Goal: Information Seeking & Learning: Learn about a topic

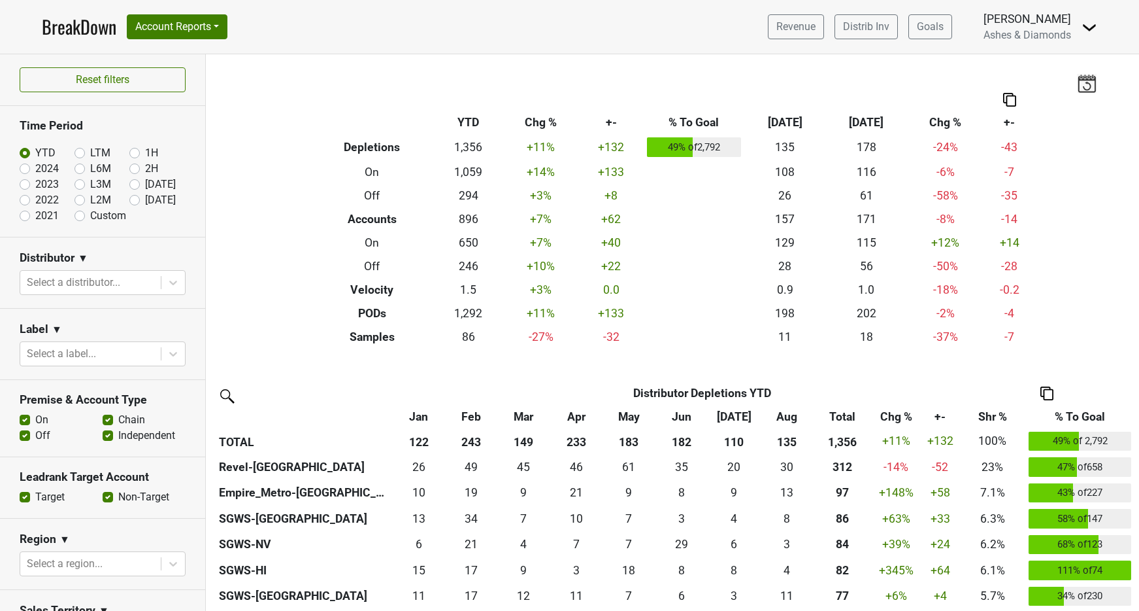
click at [145, 201] on label "[DATE]" at bounding box center [160, 200] width 31 height 16
click at [137, 201] on input "[DATE]" at bounding box center [155, 198] width 52 height 13
radio input "true"
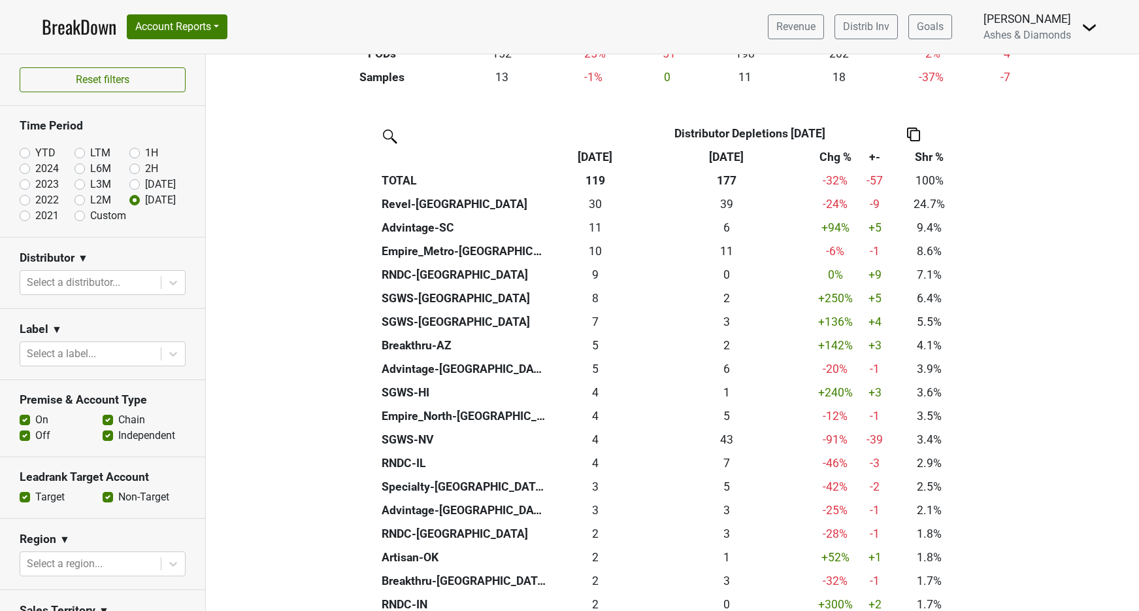
scroll to position [259, 0]
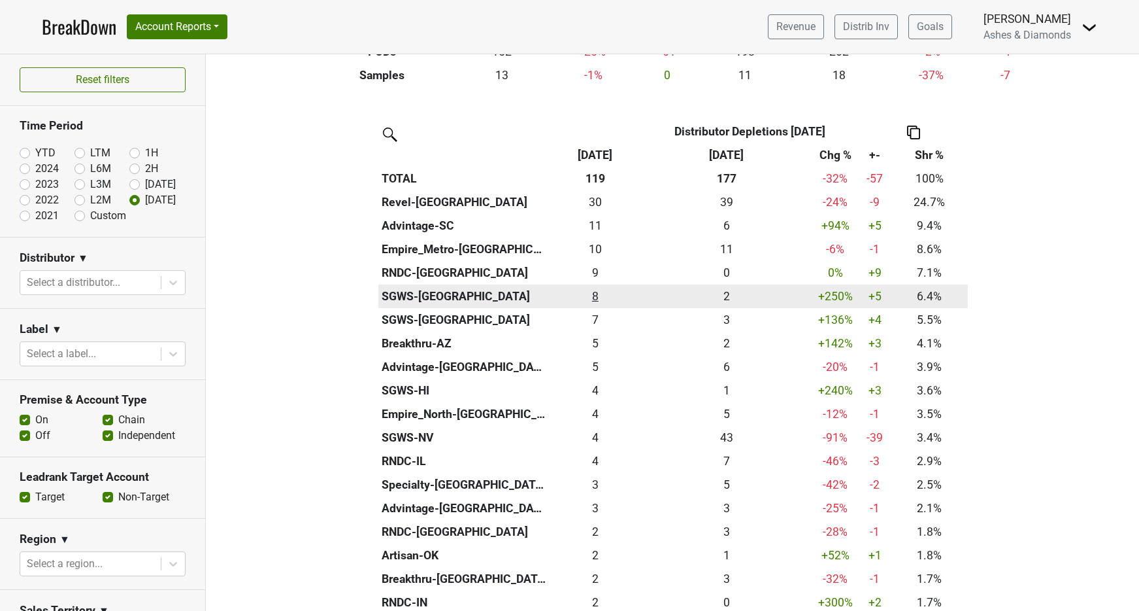
click at [594, 293] on div "7.584 8" at bounding box center [595, 296] width 86 height 17
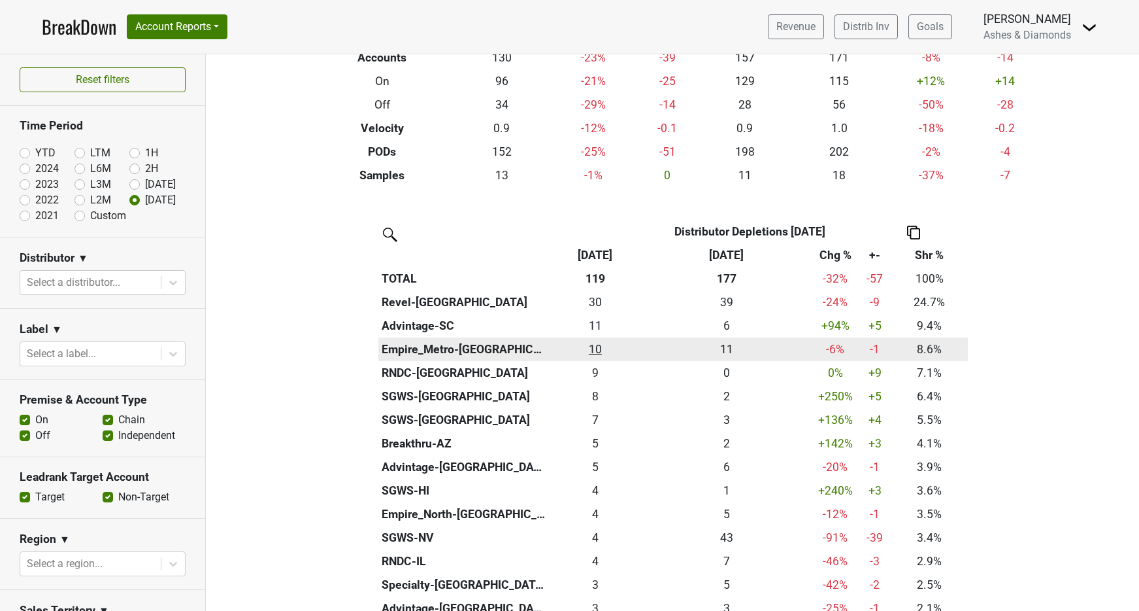
scroll to position [184, 0]
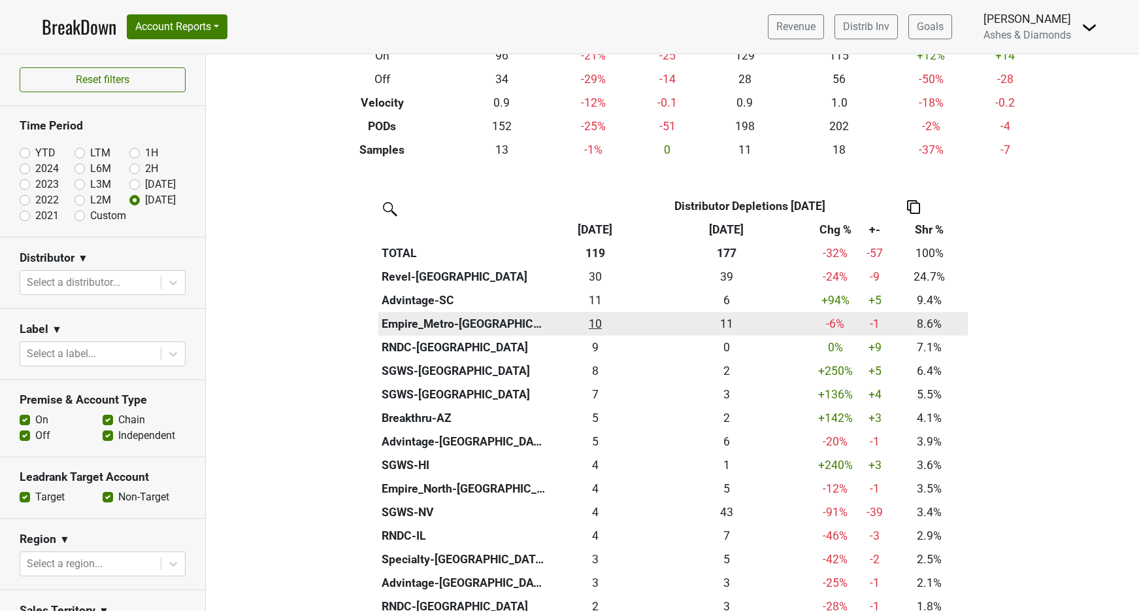
click at [597, 318] on div "10.25 10" at bounding box center [595, 323] width 86 height 17
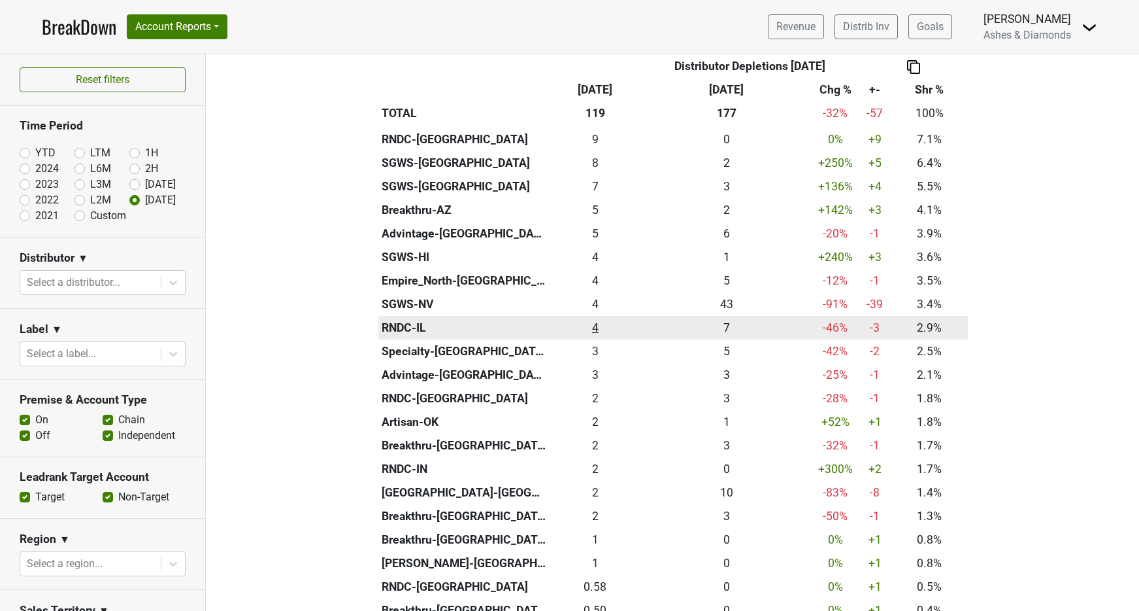
scroll to position [395, 0]
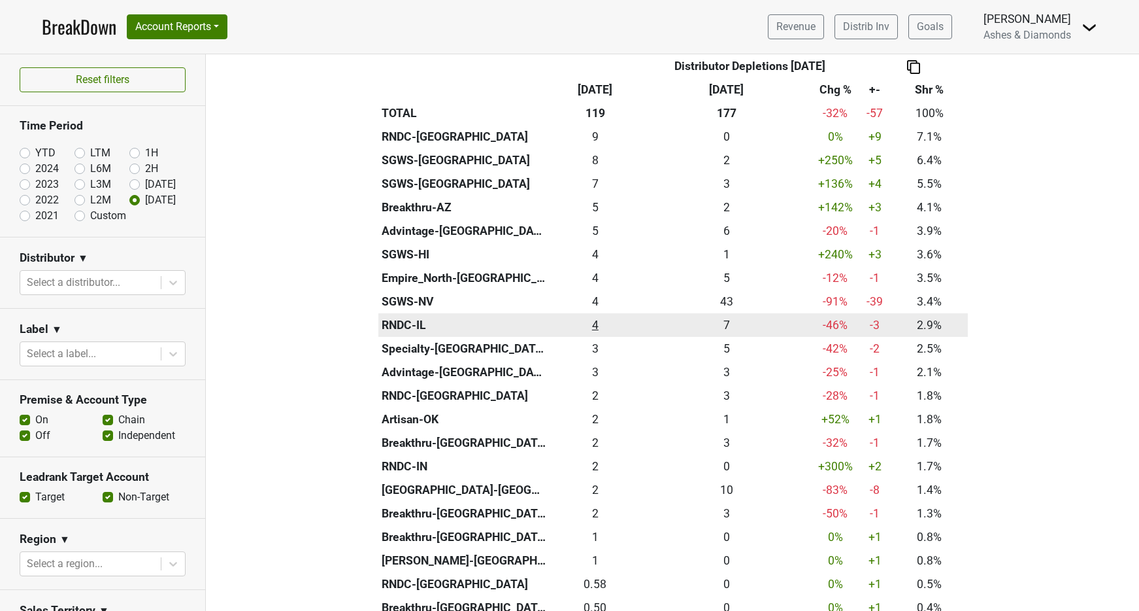
click at [596, 319] on div "3.5 4" at bounding box center [595, 324] width 86 height 17
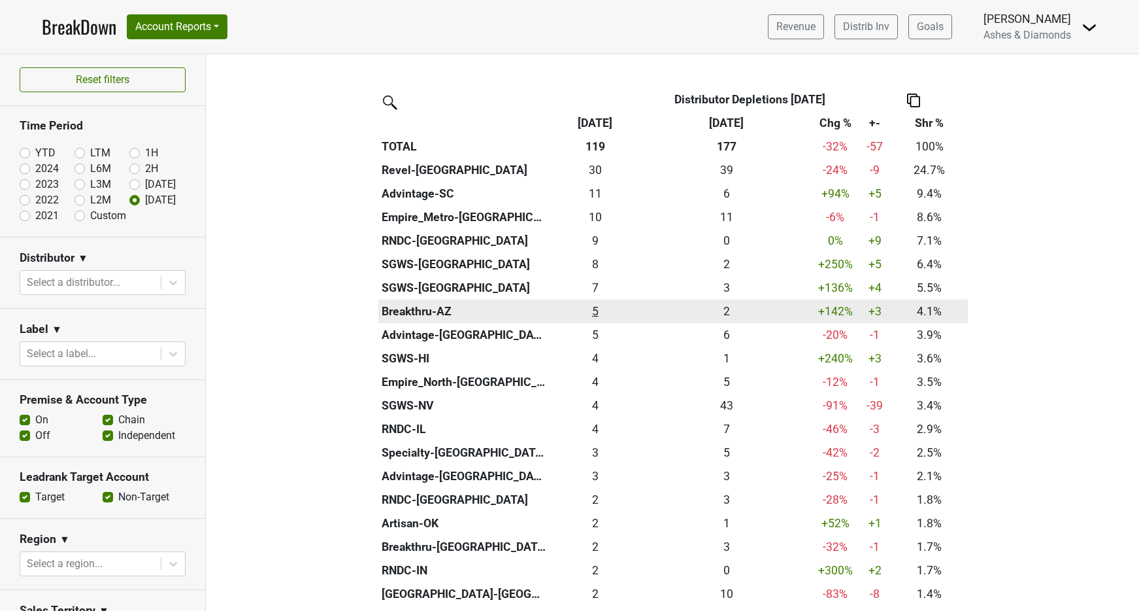
scroll to position [285, 0]
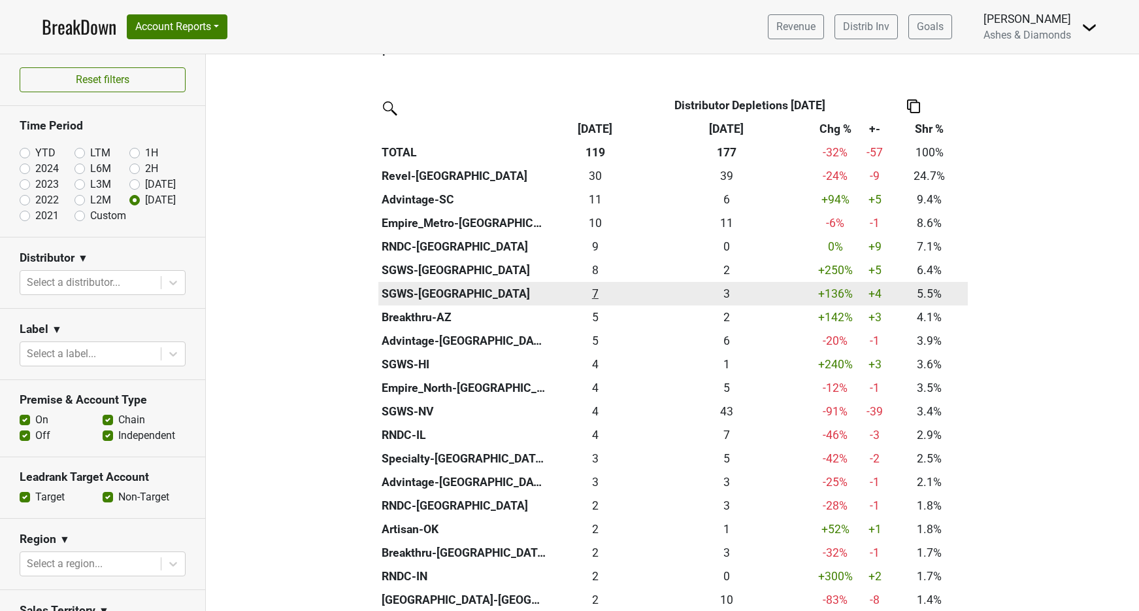
click at [597, 289] on div "6.5 7" at bounding box center [595, 293] width 86 height 17
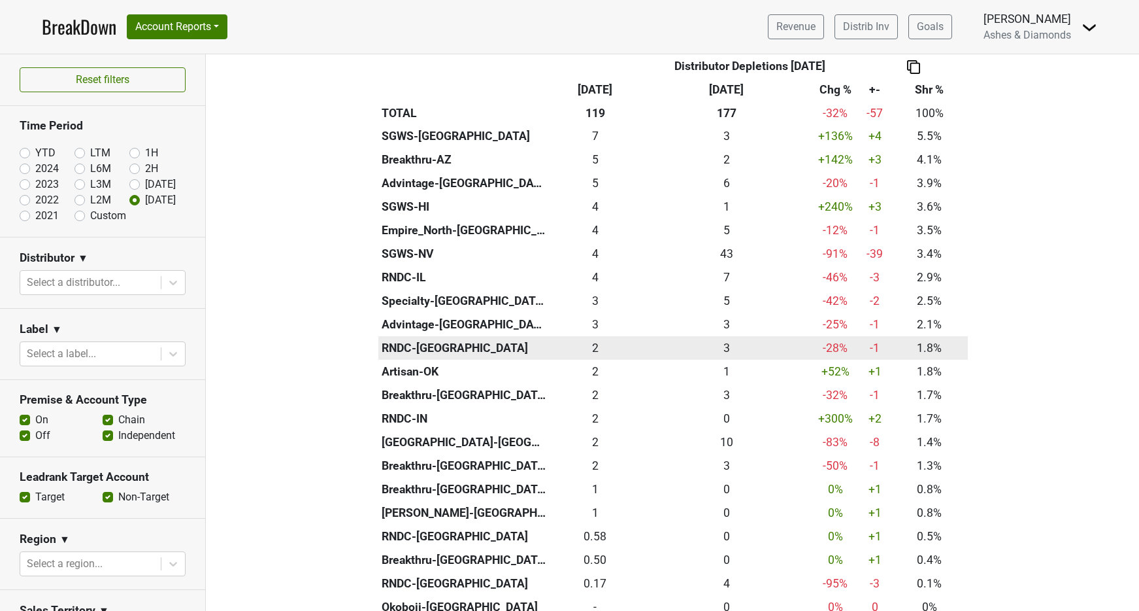
scroll to position [446, 0]
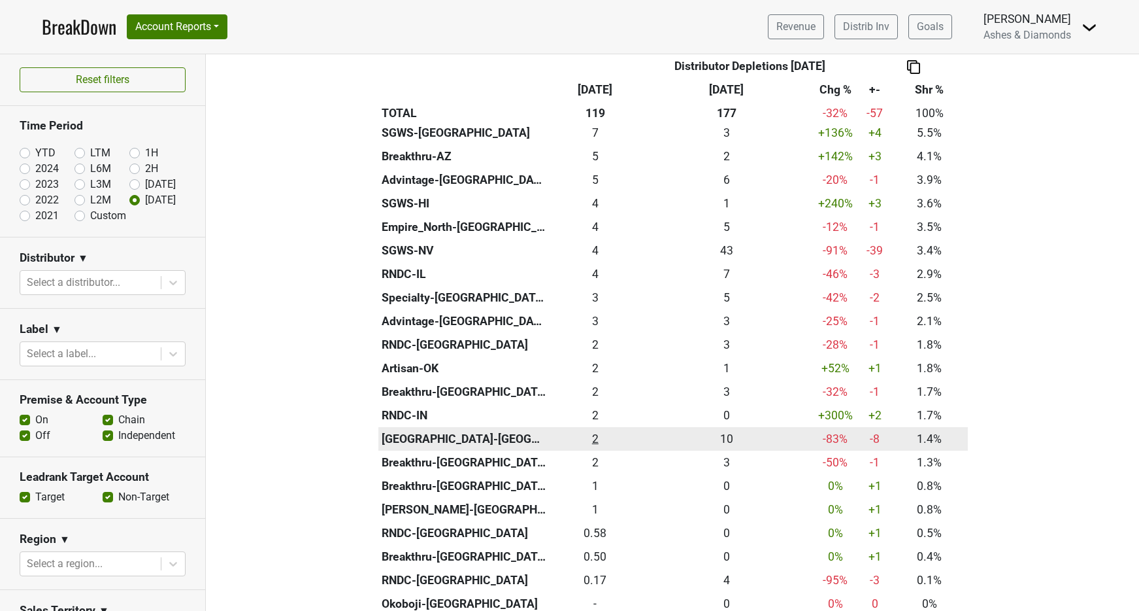
click at [595, 431] on div "1.667 2" at bounding box center [595, 438] width 86 height 17
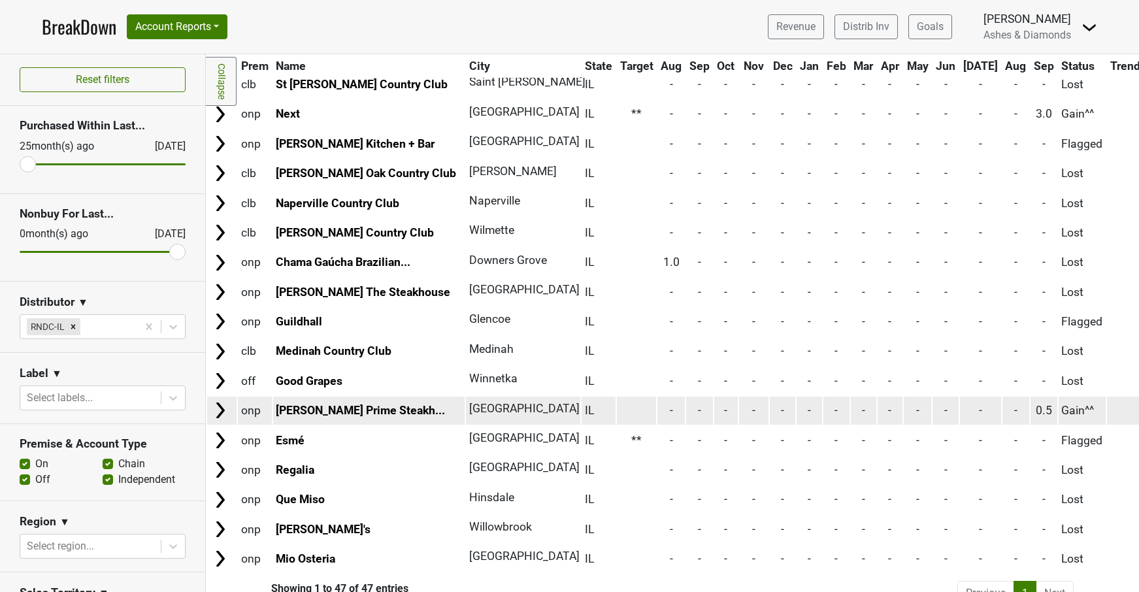
scroll to position [996, 0]
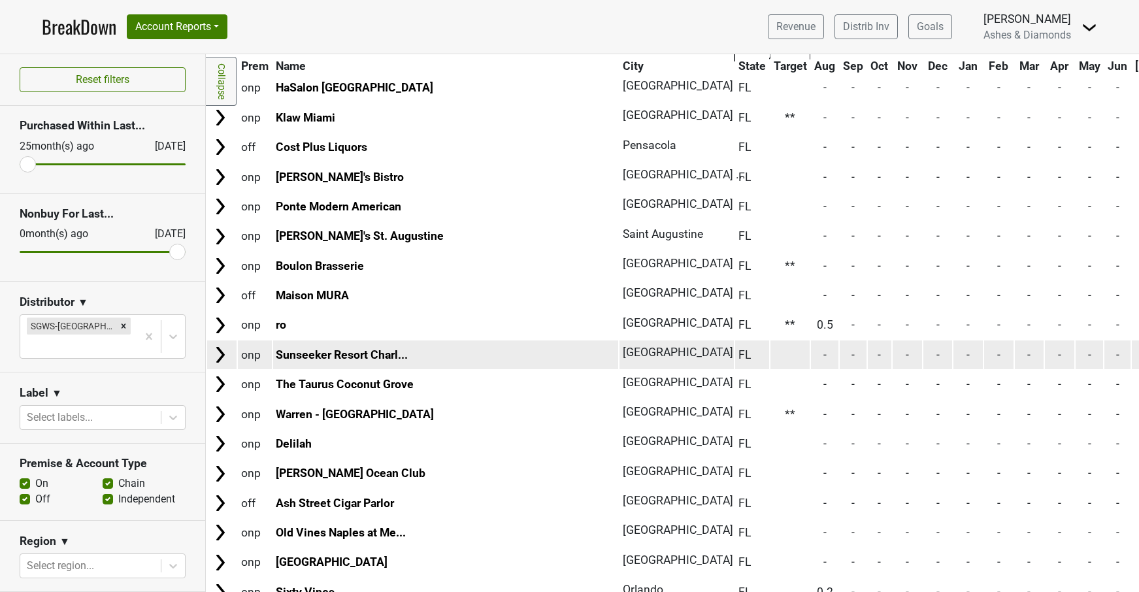
scroll to position [4581, 0]
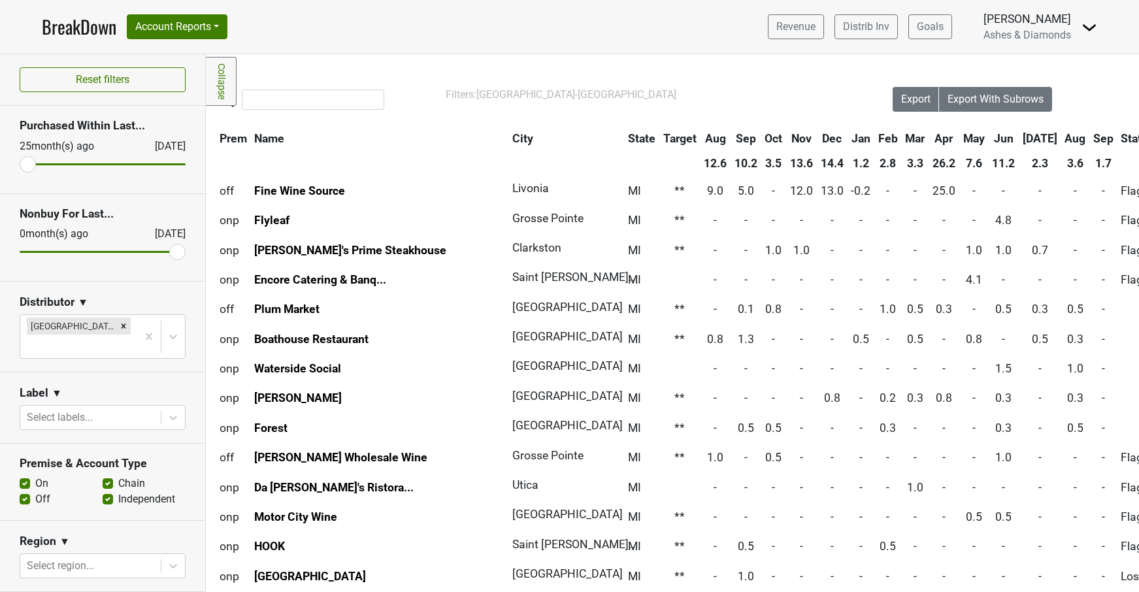
scroll to position [0, 22]
click at [80, 27] on link "BreakDown" at bounding box center [79, 26] width 75 height 27
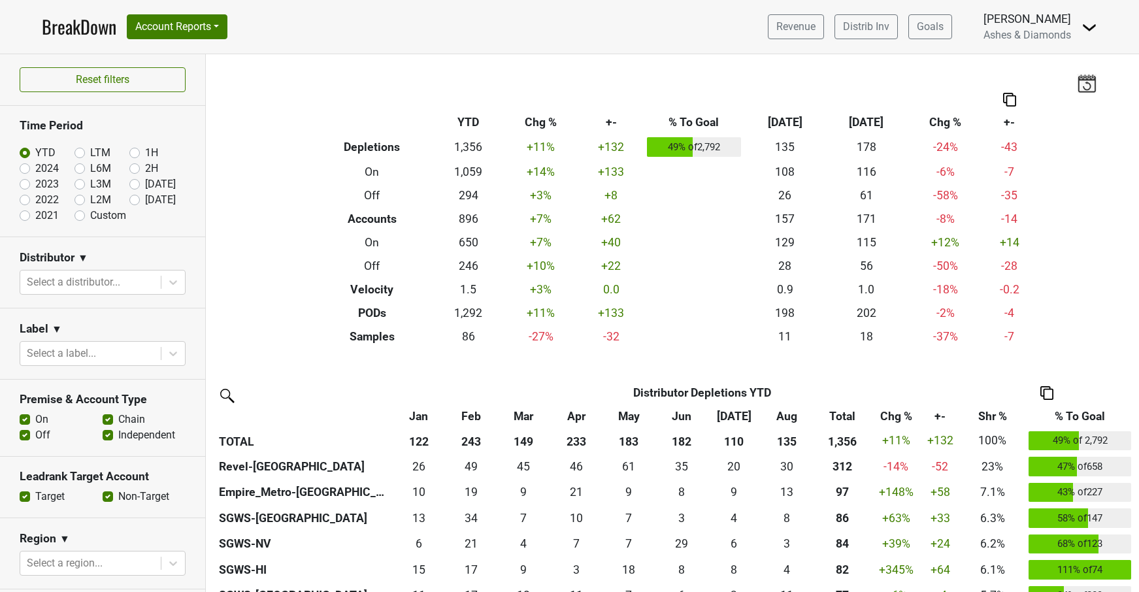
click at [145, 199] on label "[DATE]" at bounding box center [160, 200] width 31 height 16
click at [135, 199] on input "[DATE]" at bounding box center [155, 198] width 52 height 13
radio input "true"
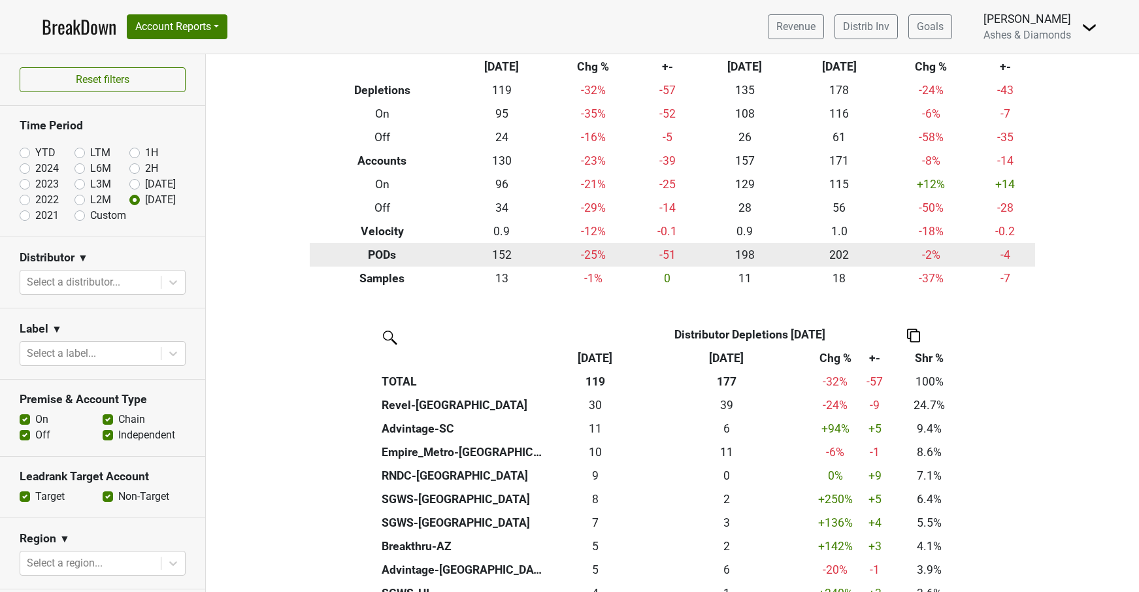
scroll to position [58, 0]
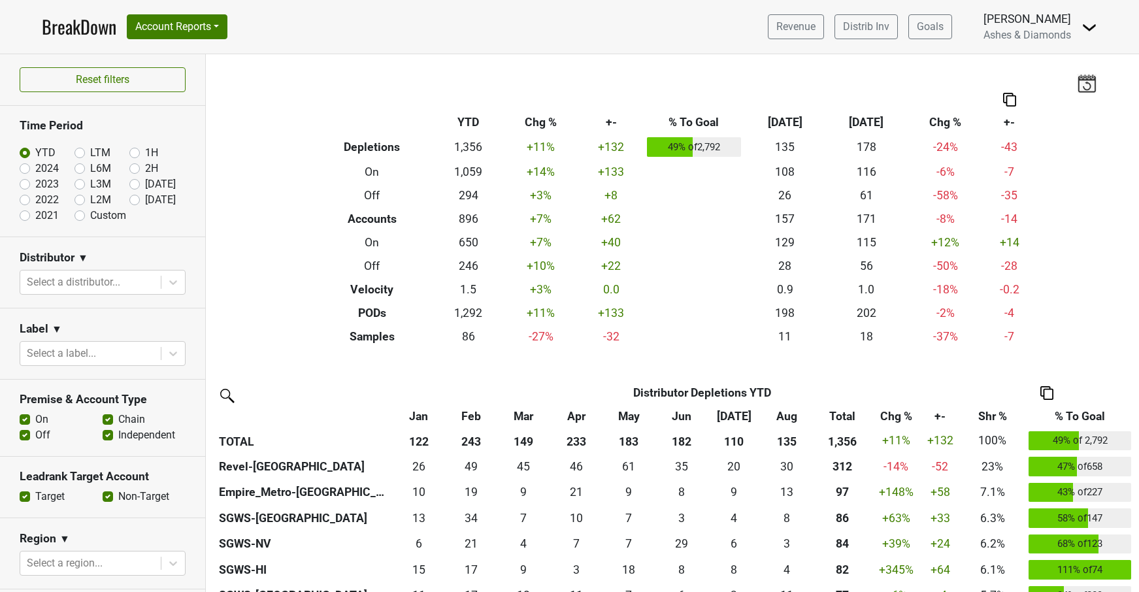
click at [145, 201] on label "[DATE]" at bounding box center [160, 200] width 31 height 16
click at [135, 201] on input "[DATE]" at bounding box center [155, 198] width 52 height 13
radio input "true"
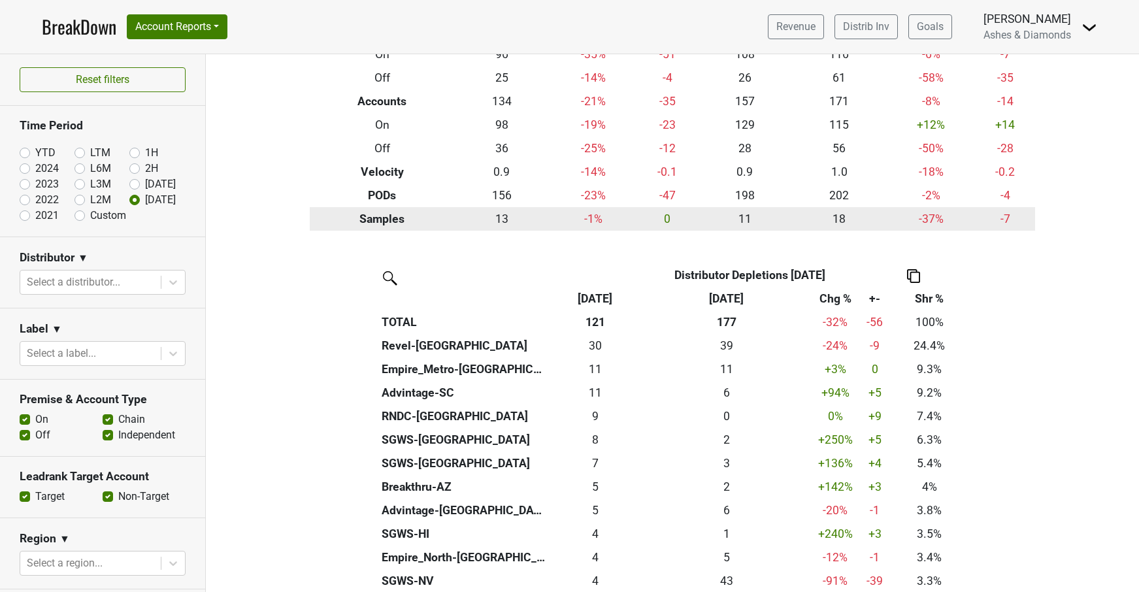
scroll to position [118, 0]
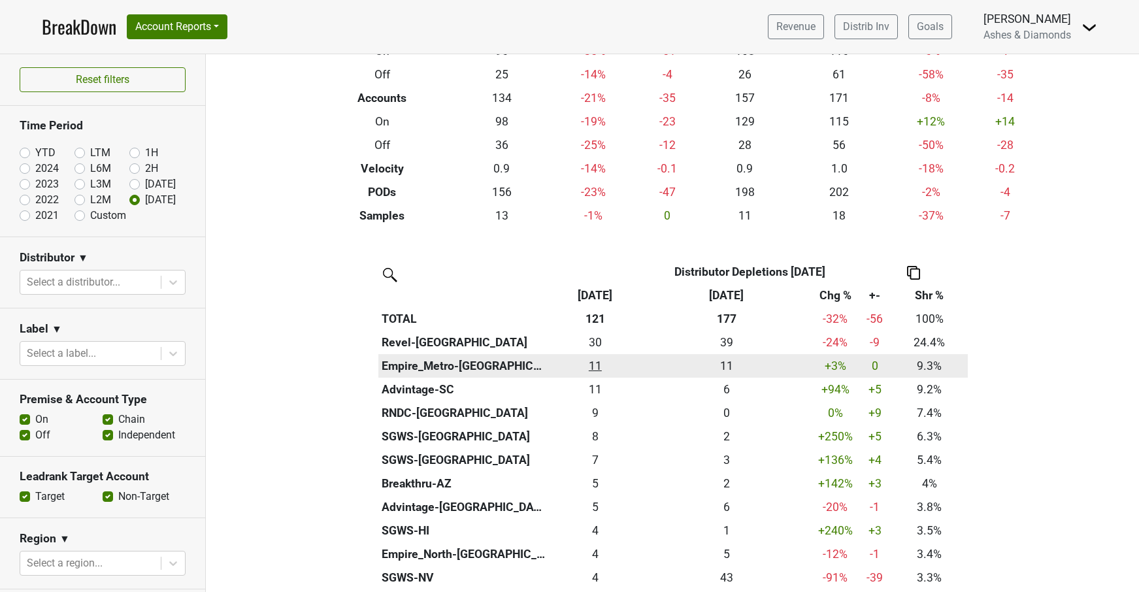
click at [601, 362] on div "11.25 11" at bounding box center [595, 366] width 86 height 17
click at [597, 361] on div "11.25 11" at bounding box center [595, 366] width 86 height 17
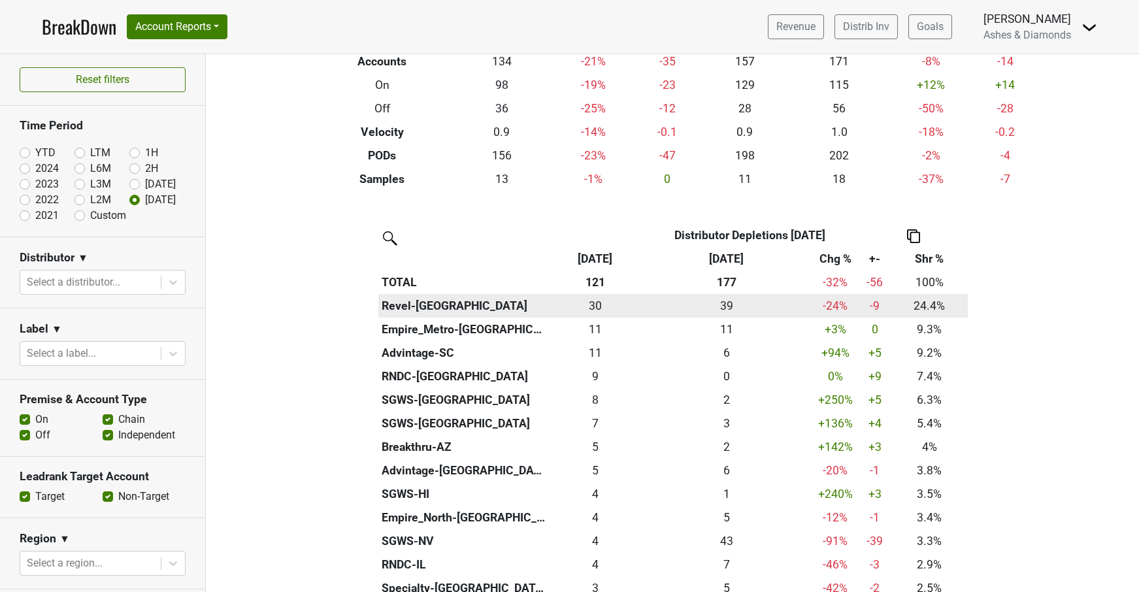
scroll to position [160, 0]
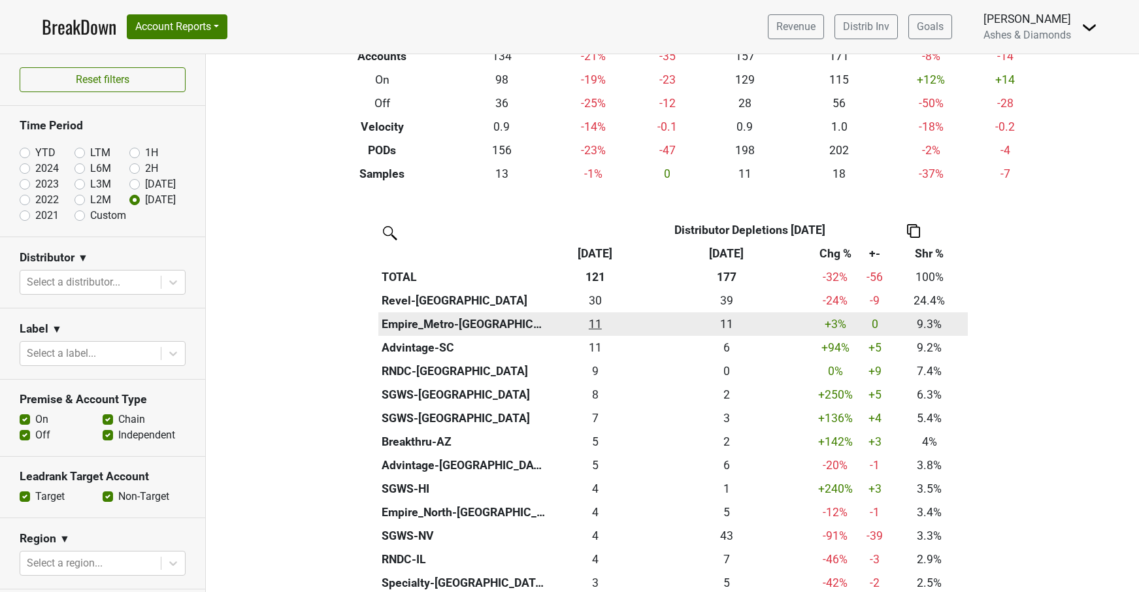
click at [596, 324] on div "11.25 11" at bounding box center [595, 324] width 86 height 17
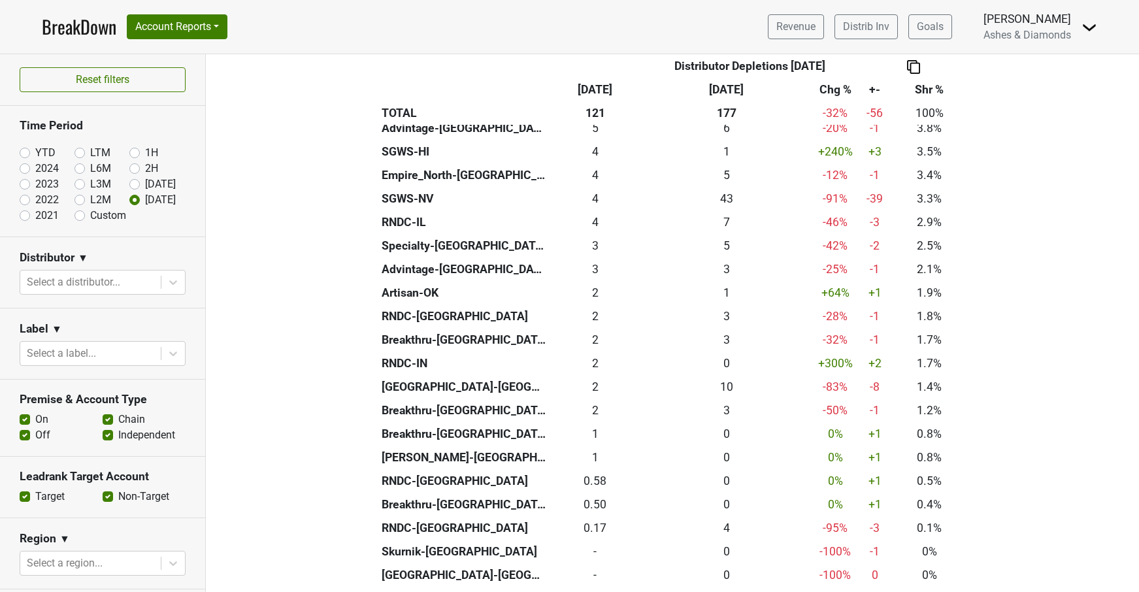
scroll to position [419, 0]
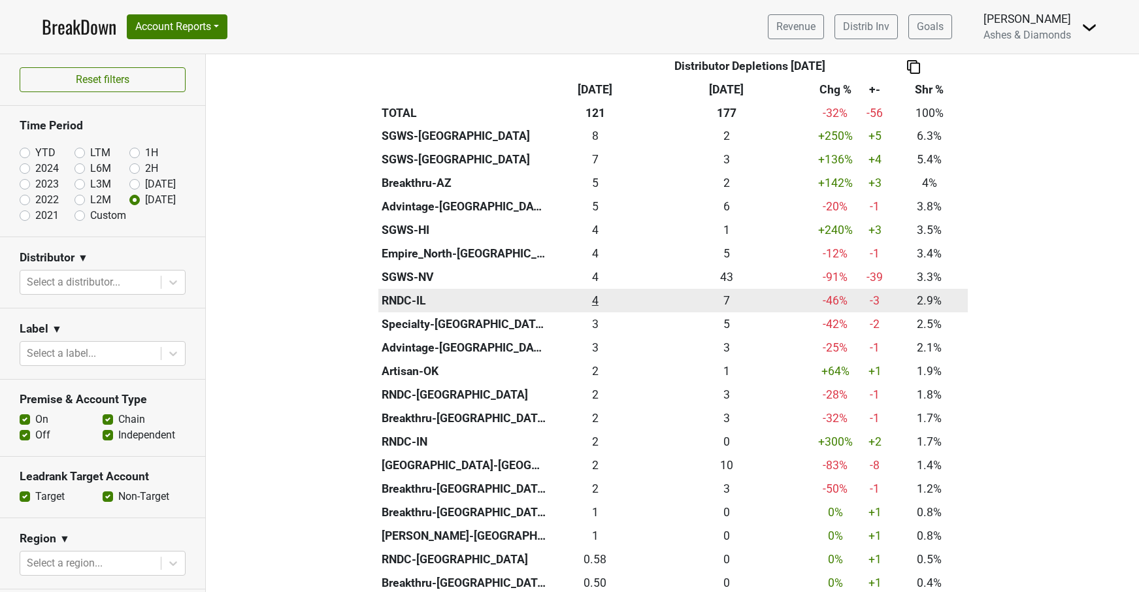
click at [601, 294] on div "3.5 4" at bounding box center [595, 300] width 86 height 17
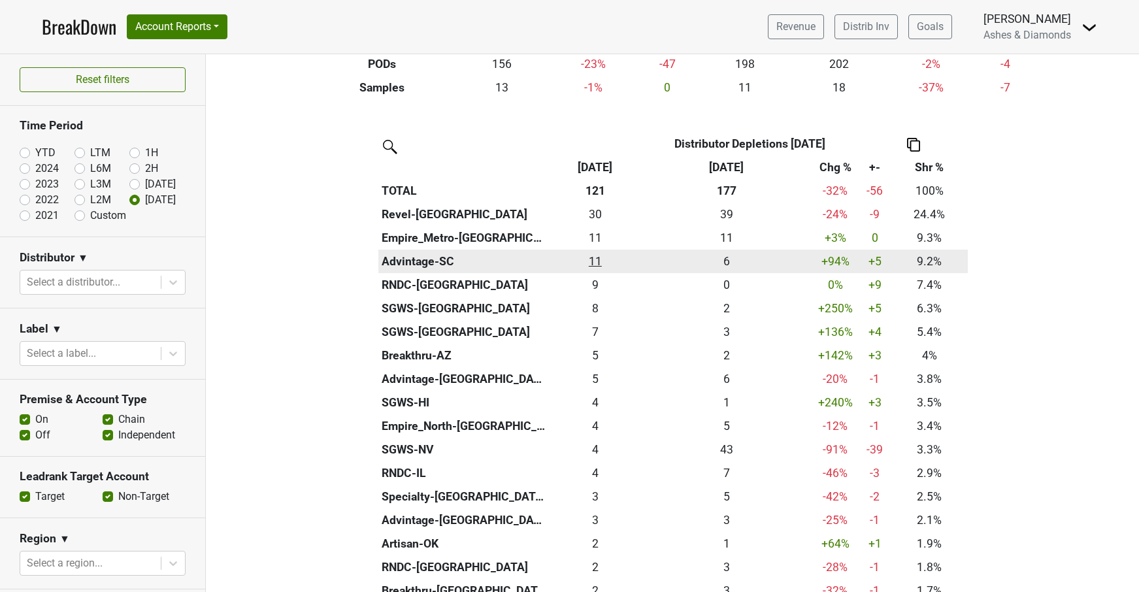
scroll to position [246, 0]
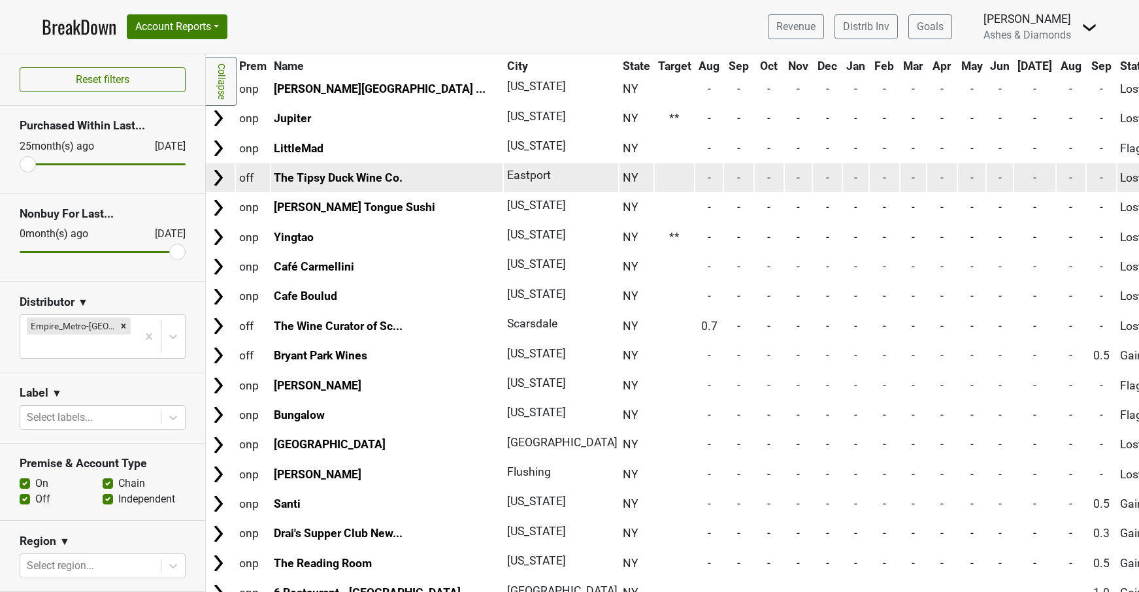
scroll to position [2949, 2]
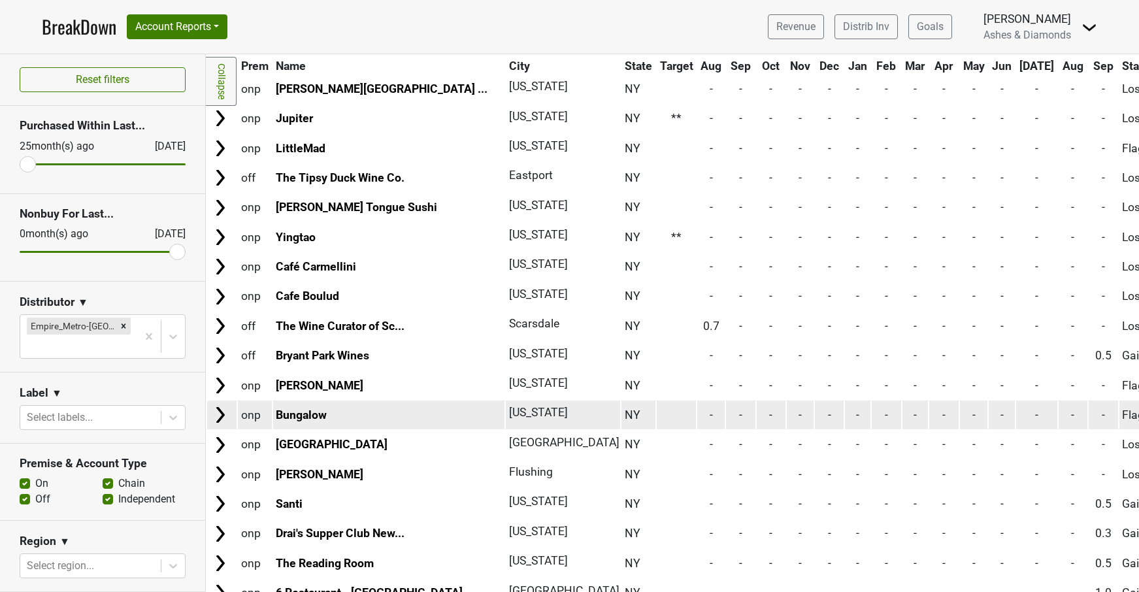
scroll to position [2949, 0]
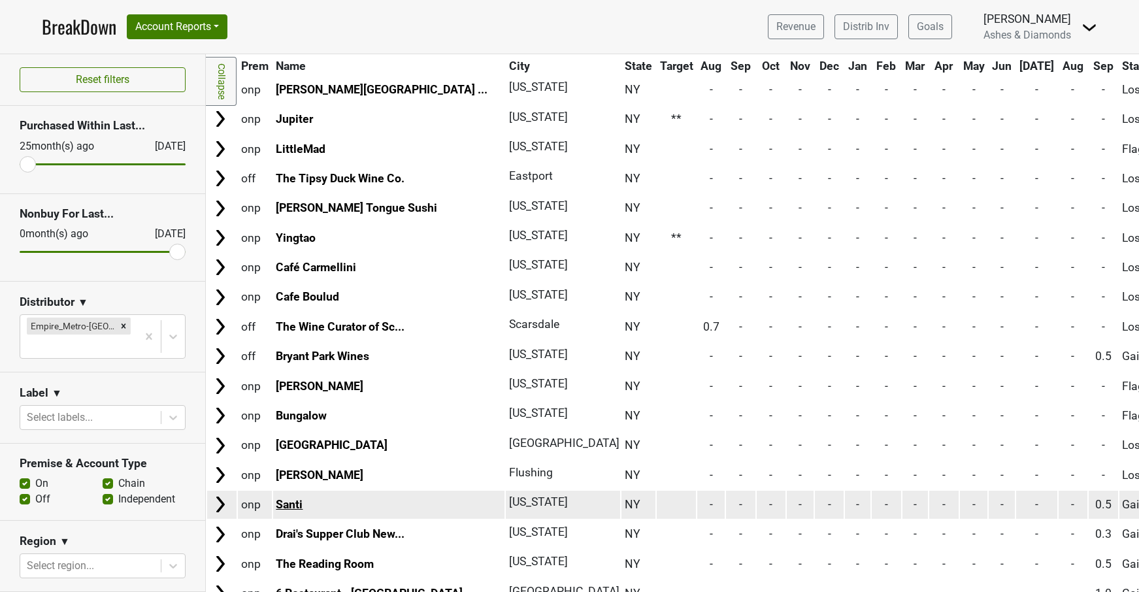
click at [282, 498] on link "Santi" at bounding box center [289, 504] width 27 height 13
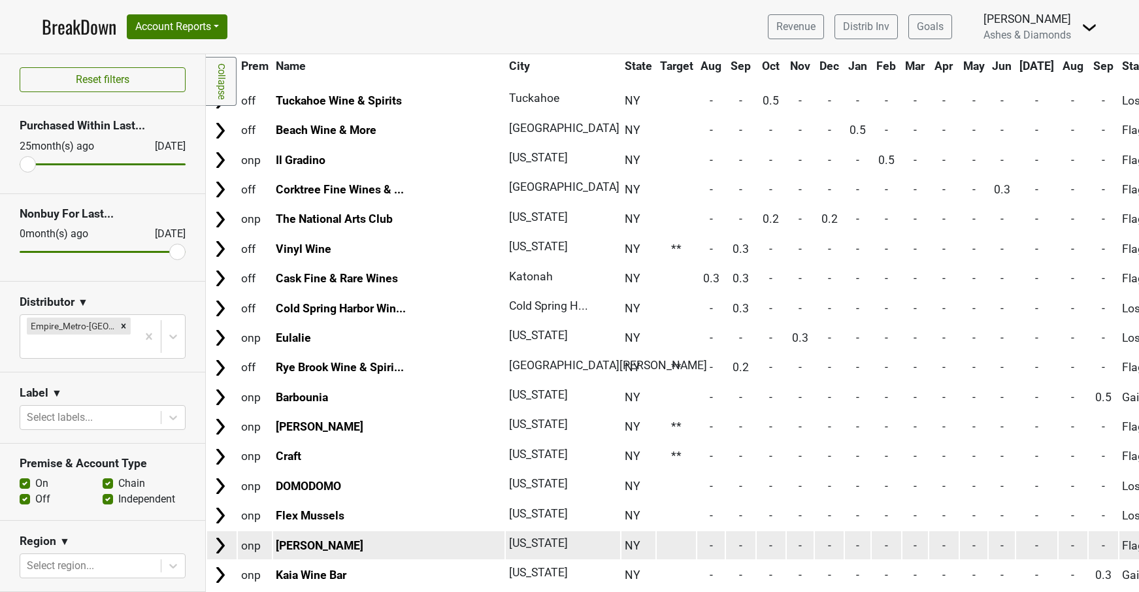
scroll to position [1577, 0]
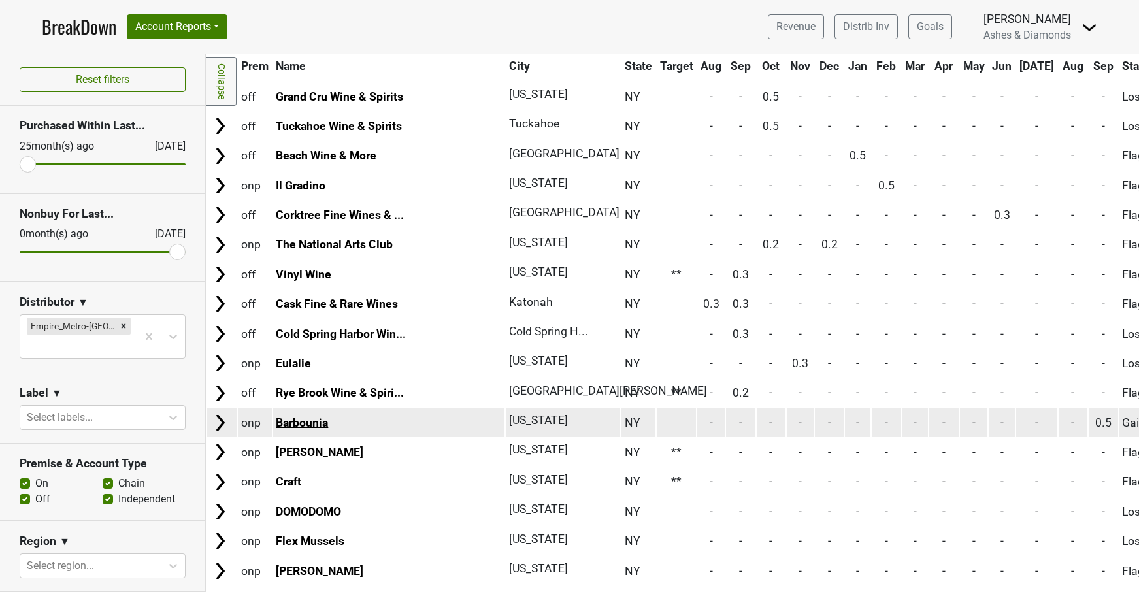
click at [301, 416] on link "Barbounia" at bounding box center [302, 422] width 52 height 13
click at [294, 416] on link "Barbounia" at bounding box center [302, 422] width 52 height 13
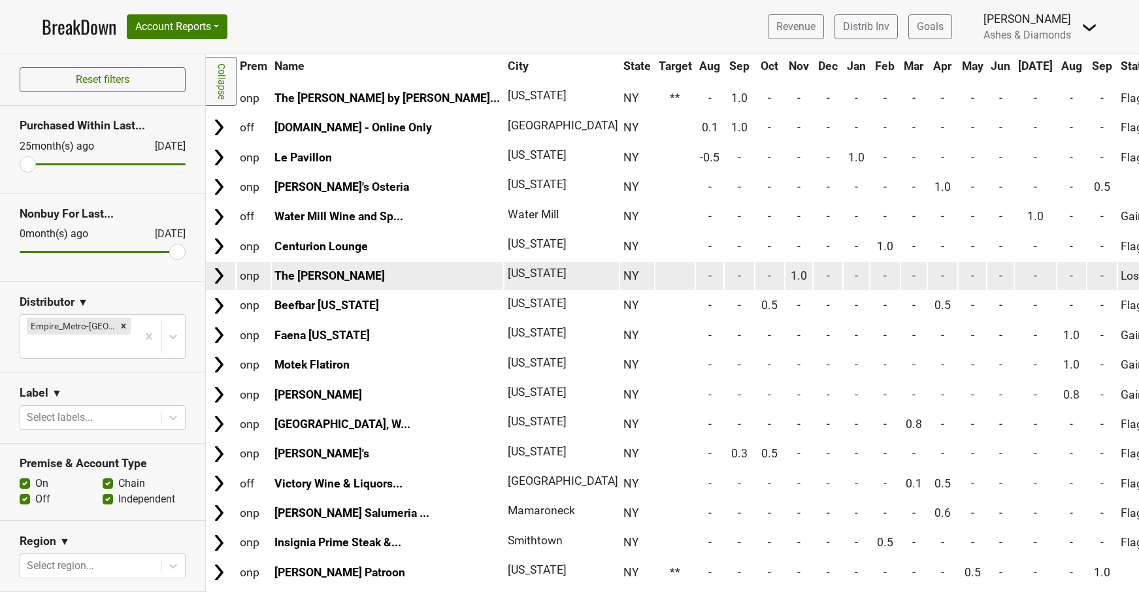
scroll to position [566, 1]
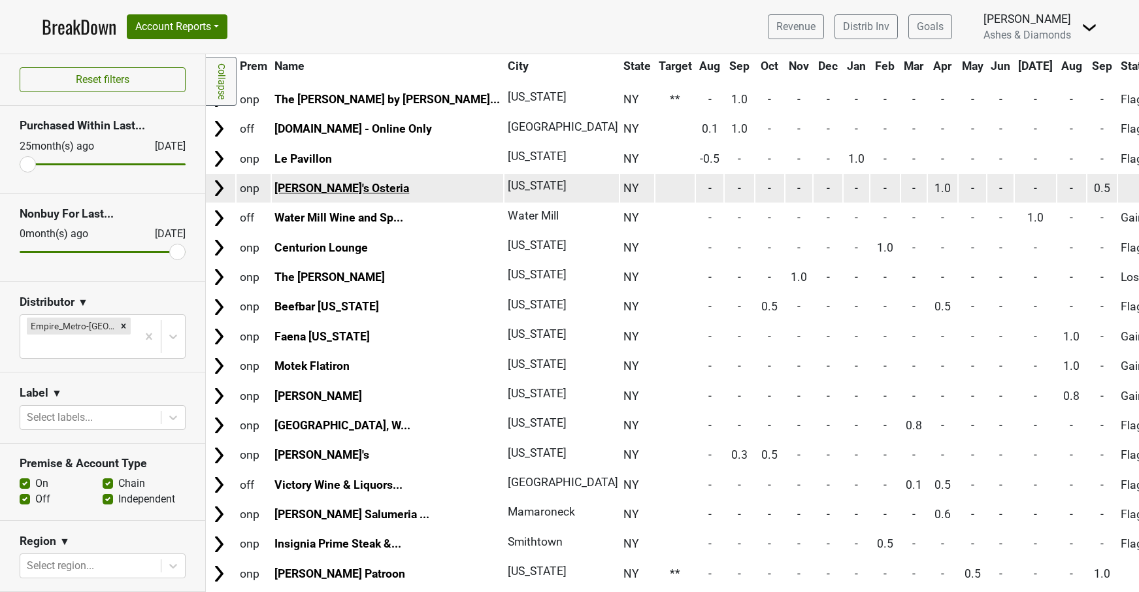
click at [323, 182] on link "Isabelle's Osteria" at bounding box center [342, 188] width 135 height 13
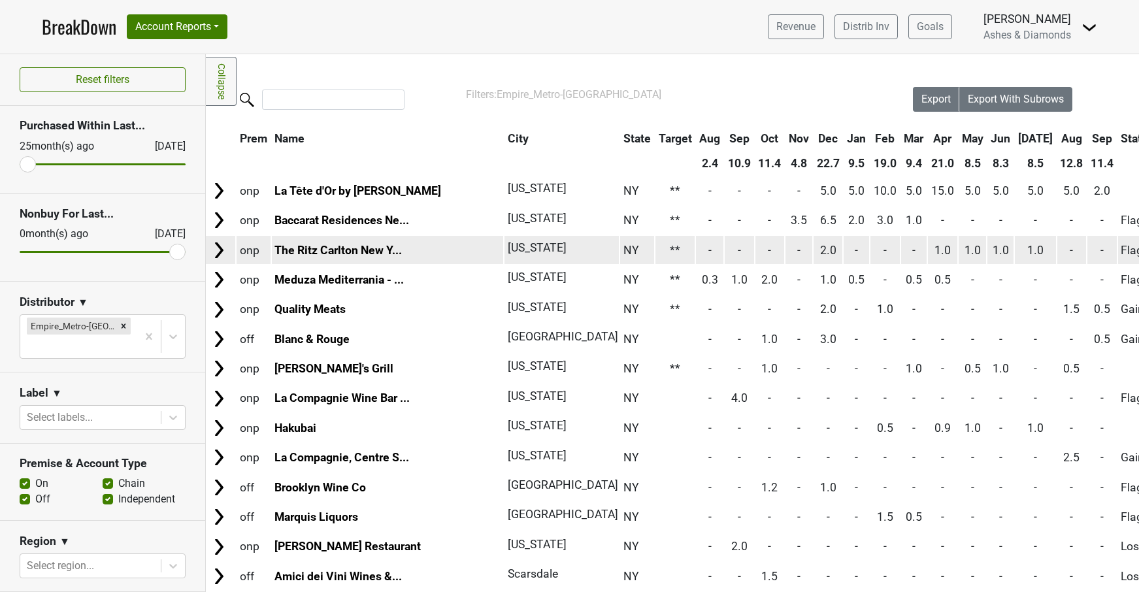
scroll to position [0, 1]
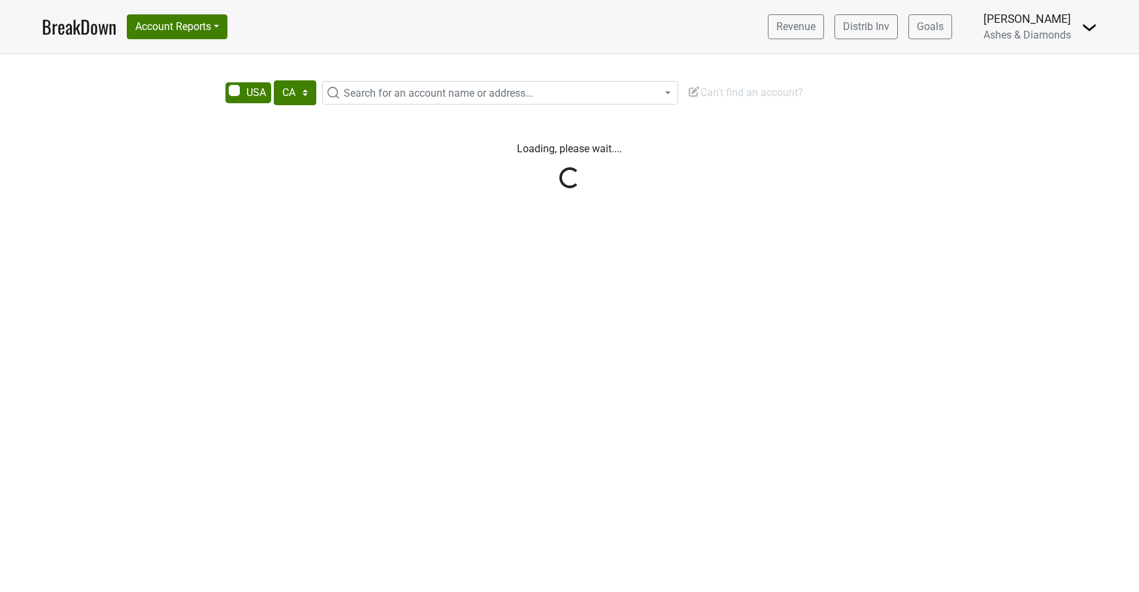
select select "CA"
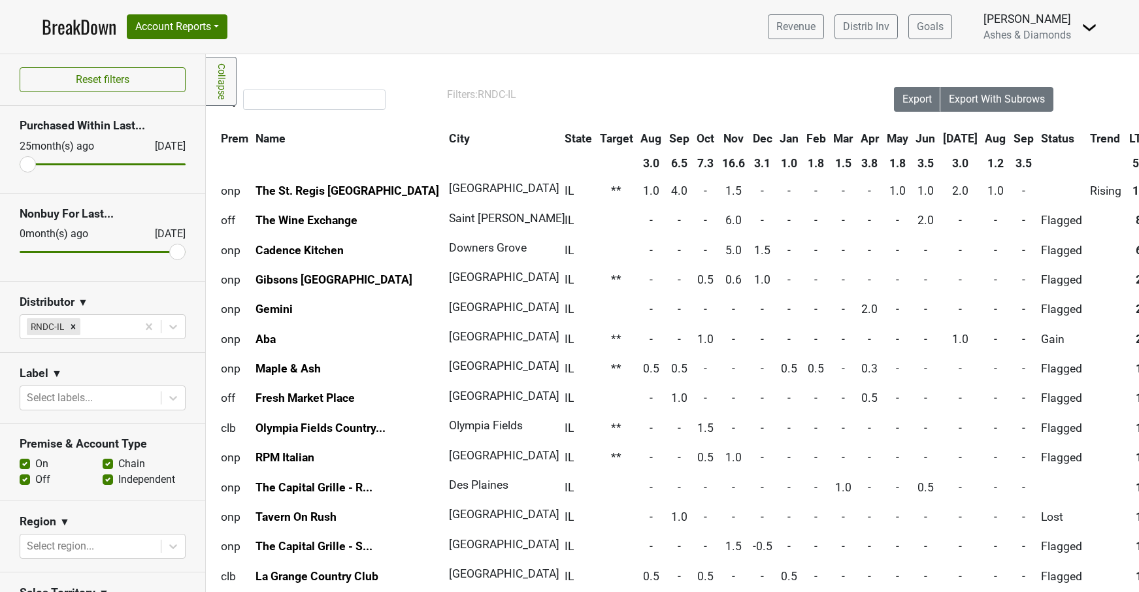
scroll to position [0, 20]
